Goal: Task Accomplishment & Management: Complete application form

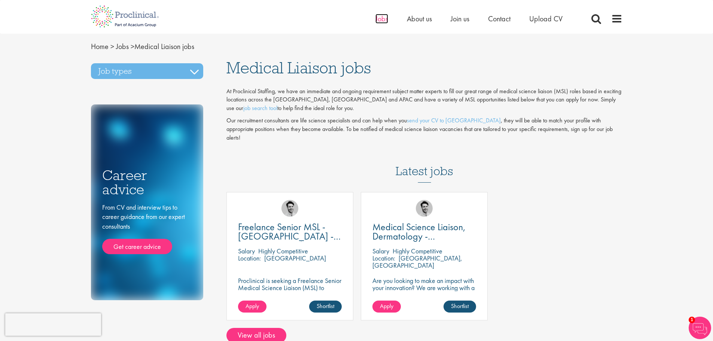
click at [383, 17] on span "Jobs" at bounding box center [382, 19] width 13 height 10
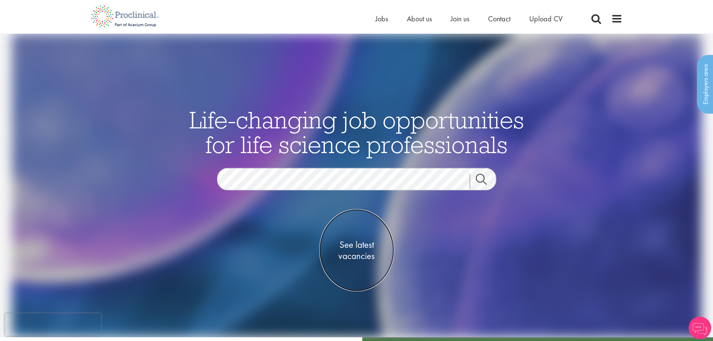
click at [357, 254] on span "See latest vacancies" at bounding box center [356, 250] width 75 height 22
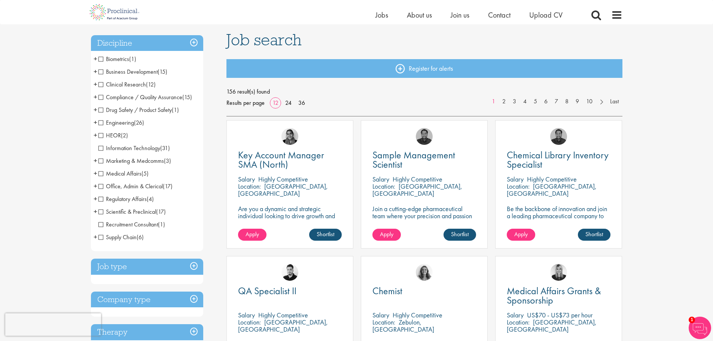
scroll to position [37, 0]
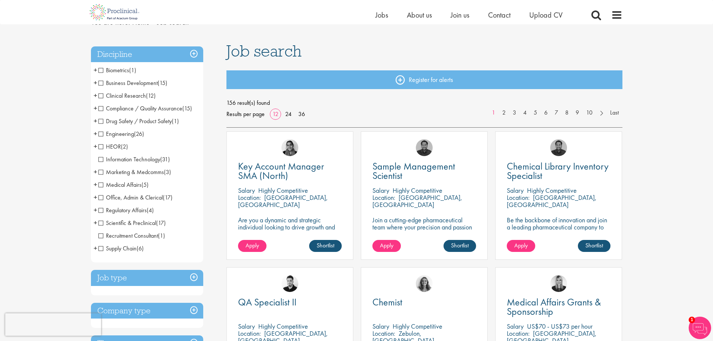
click at [96, 184] on span "+" at bounding box center [96, 184] width 4 height 11
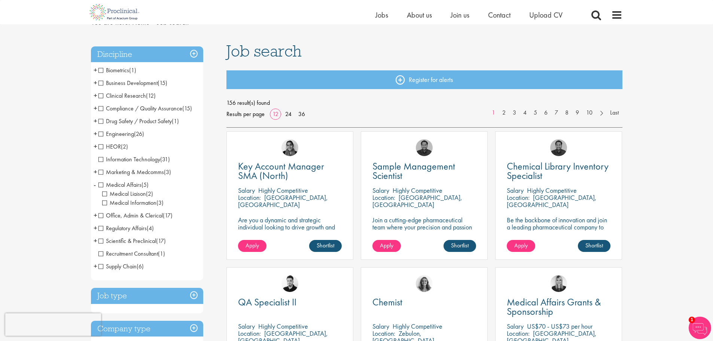
click at [104, 194] on span "Medical Liaison" at bounding box center [124, 194] width 44 height 8
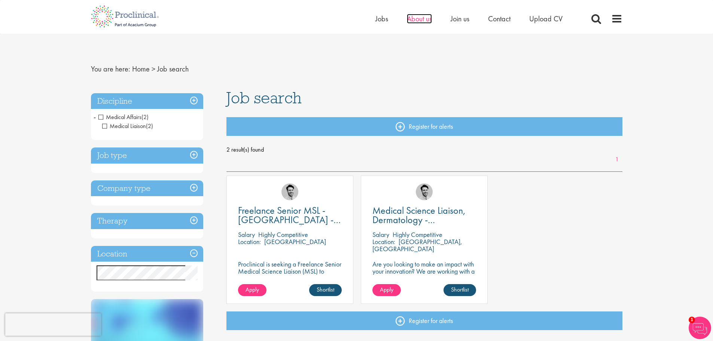
click at [428, 22] on span "About us" at bounding box center [419, 19] width 25 height 10
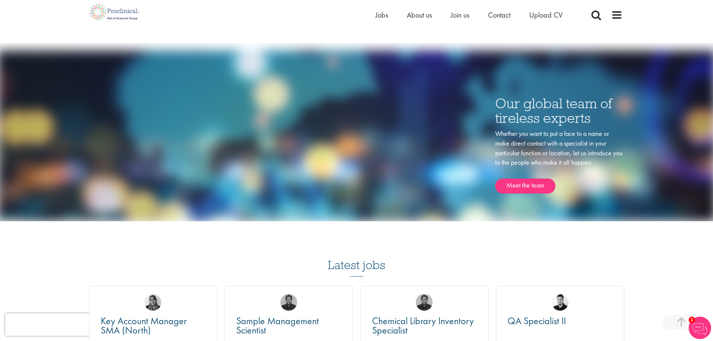
scroll to position [1086, 0]
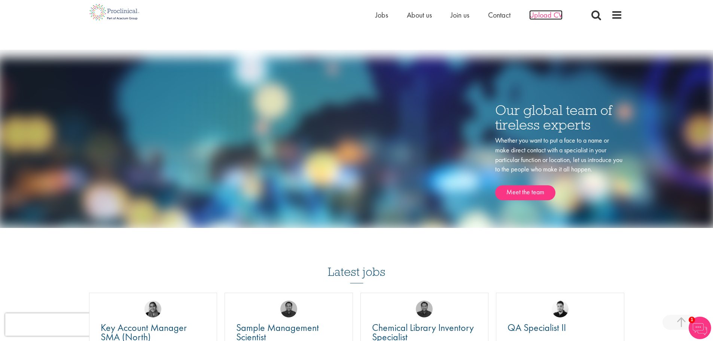
click at [535, 16] on span "Upload CV" at bounding box center [546, 15] width 33 height 10
